Goal: Transaction & Acquisition: Purchase product/service

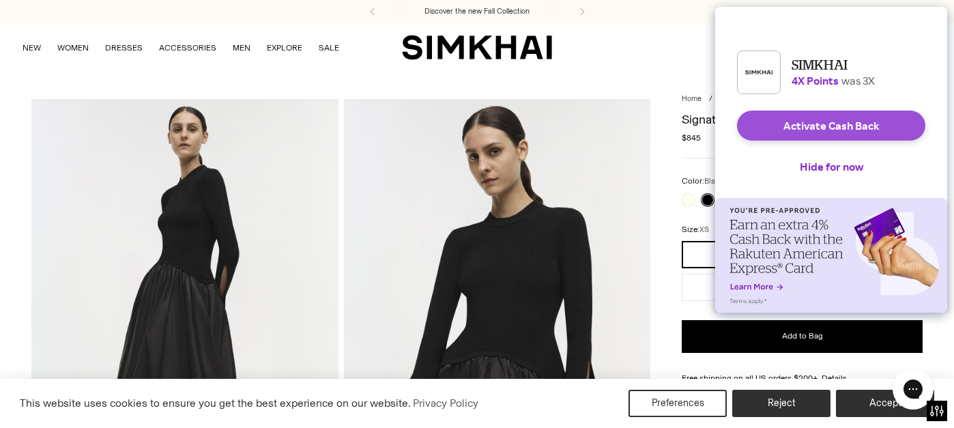
click at [837, 132] on button "Activate Cash Back" at bounding box center [831, 126] width 188 height 30
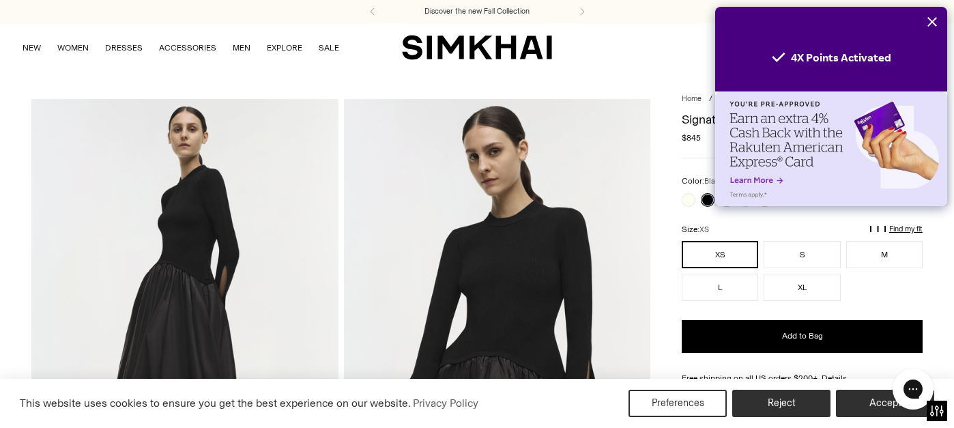
click at [934, 17] on icon "Close" at bounding box center [932, 21] width 11 height 11
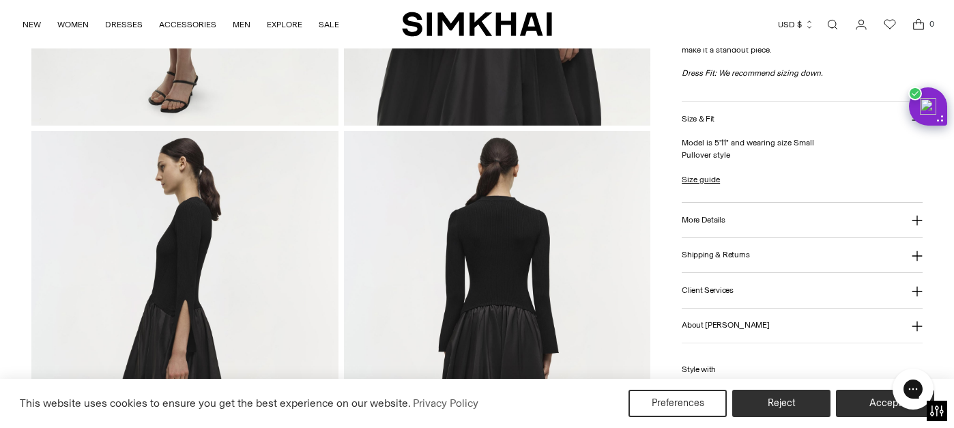
scroll to position [435, 0]
click at [714, 216] on h3 "More Details" at bounding box center [703, 219] width 43 height 9
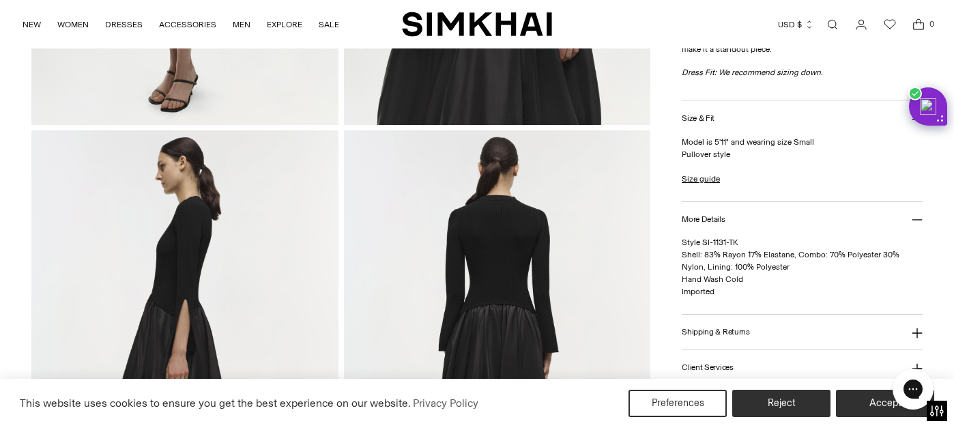
click at [705, 333] on h3 "Shipping & Returns" at bounding box center [716, 332] width 68 height 9
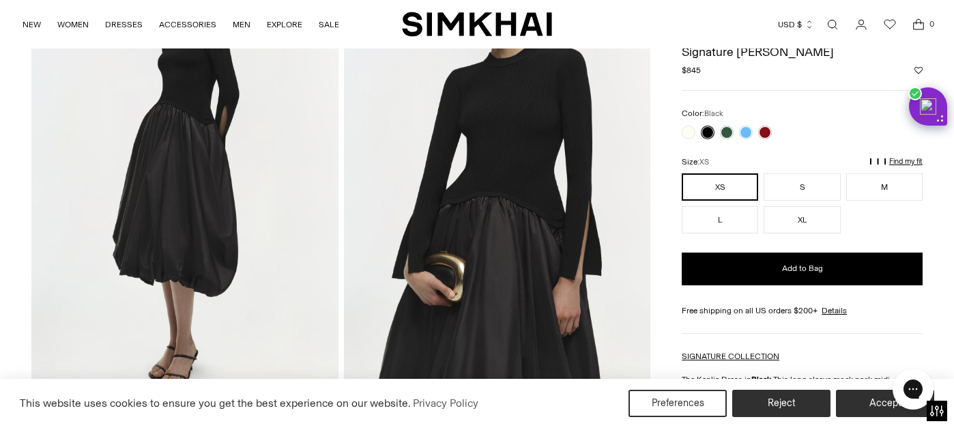
scroll to position [98, 0]
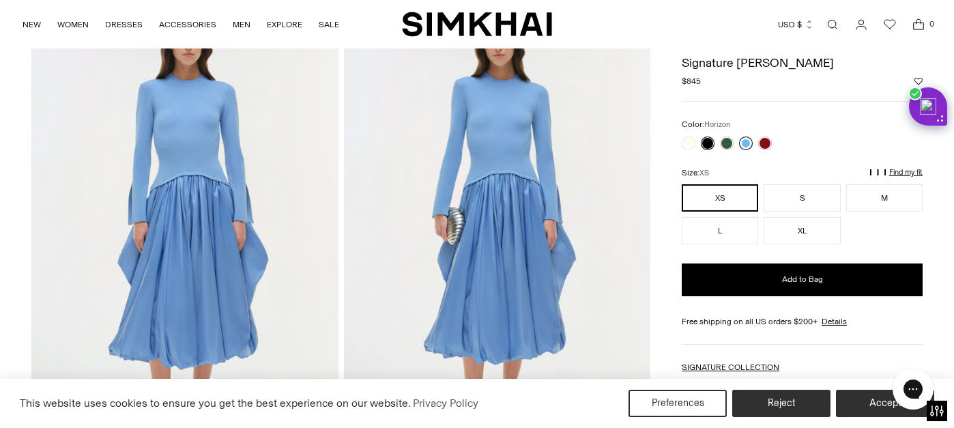
click at [746, 142] on link at bounding box center [746, 143] width 14 height 14
